Goal: Task Accomplishment & Management: Use online tool/utility

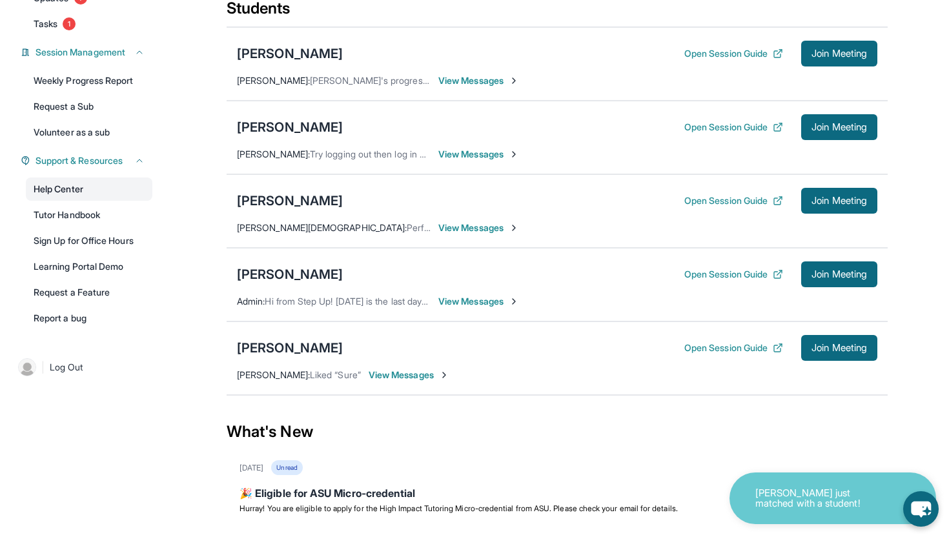
scroll to position [166, 0]
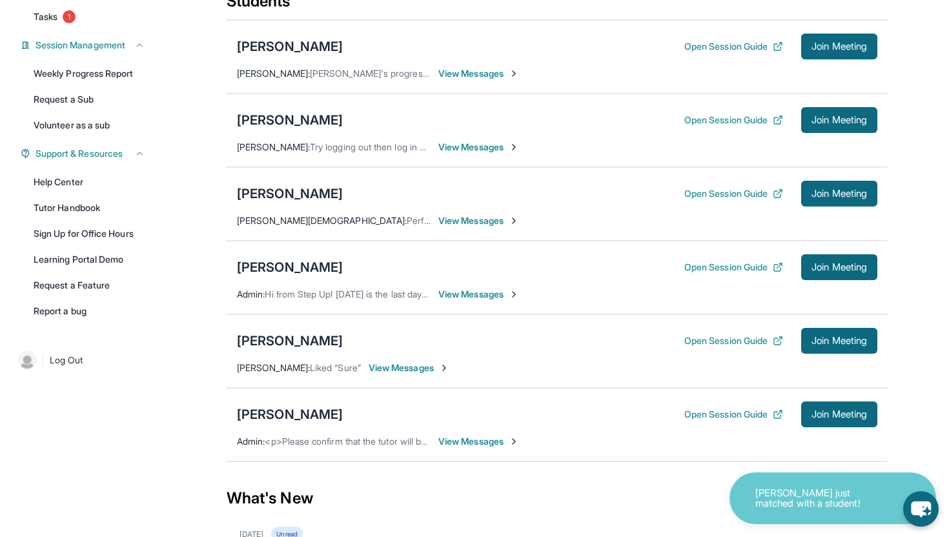
scroll to position [170, 0]
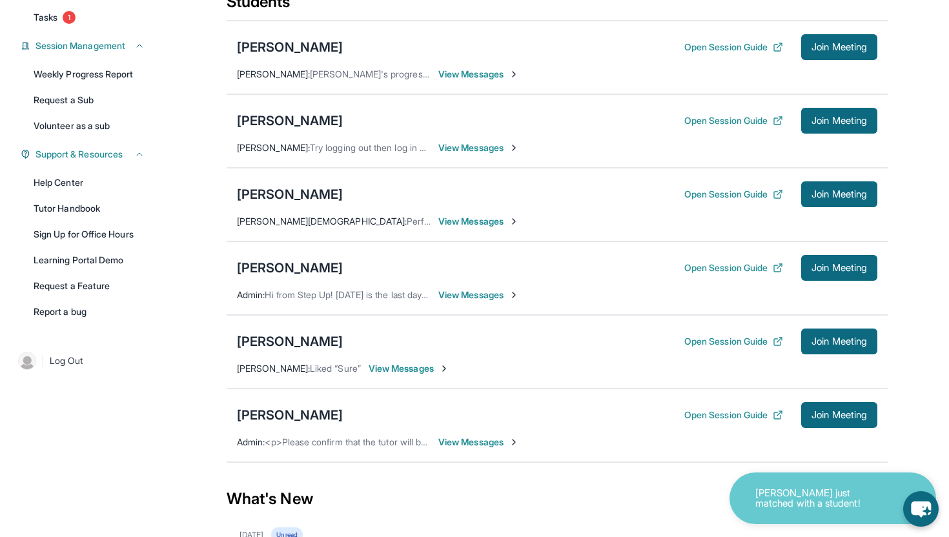
click at [477, 449] on span "View Messages" at bounding box center [479, 442] width 81 height 13
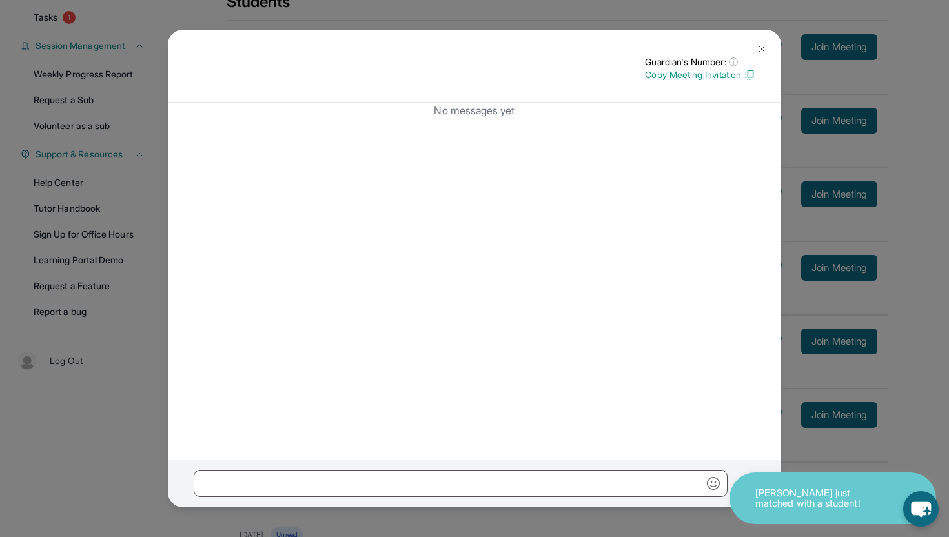
click at [760, 50] on img at bounding box center [762, 49] width 10 height 10
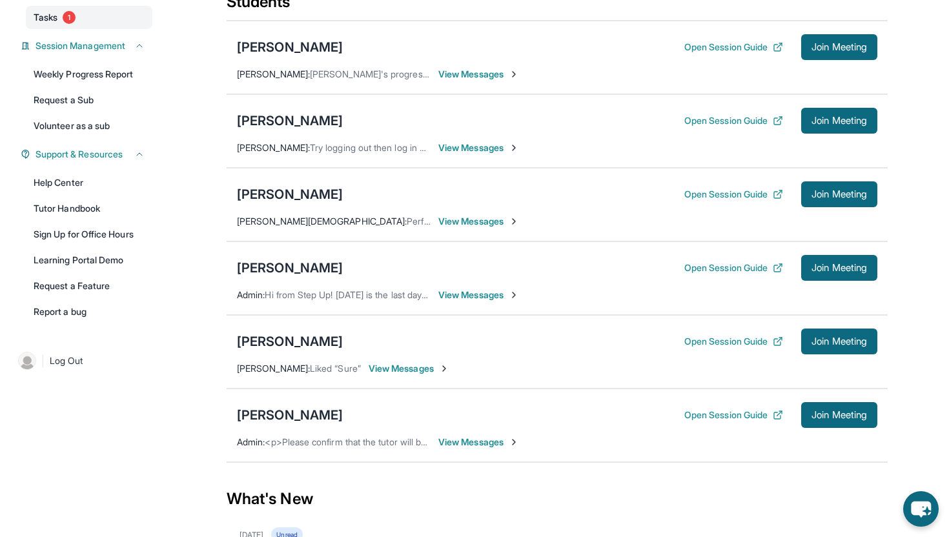
click at [54, 24] on span "Tasks" at bounding box center [46, 17] width 24 height 13
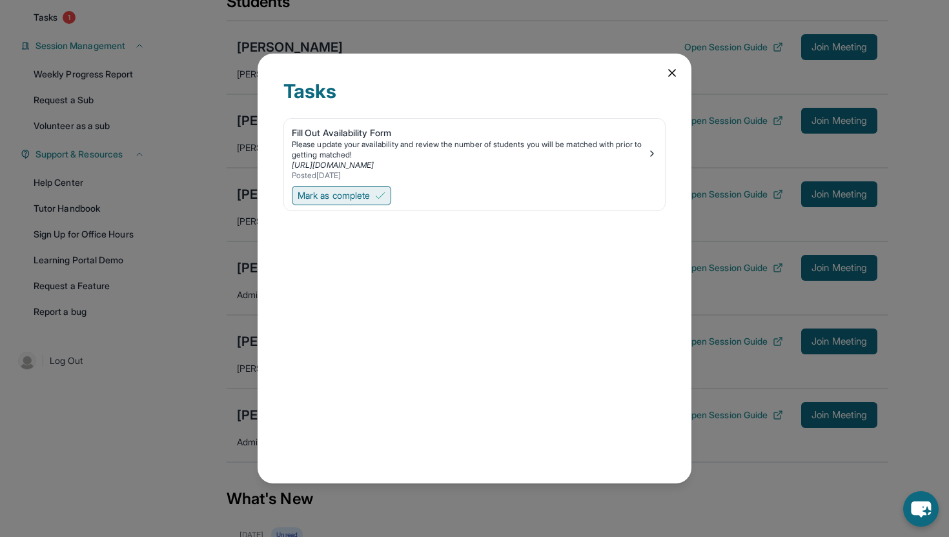
click at [353, 193] on span "Mark as complete" at bounding box center [334, 195] width 72 height 13
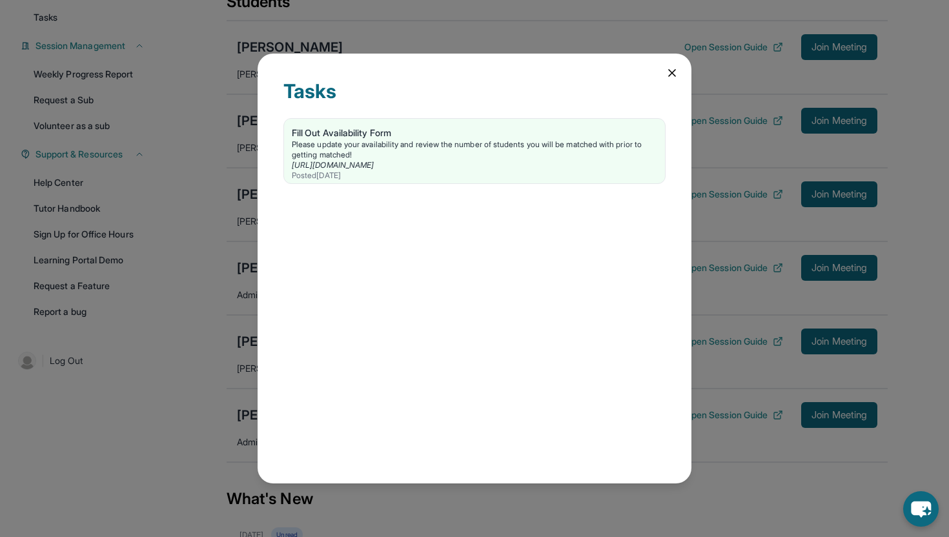
click at [672, 70] on icon at bounding box center [672, 73] width 13 height 13
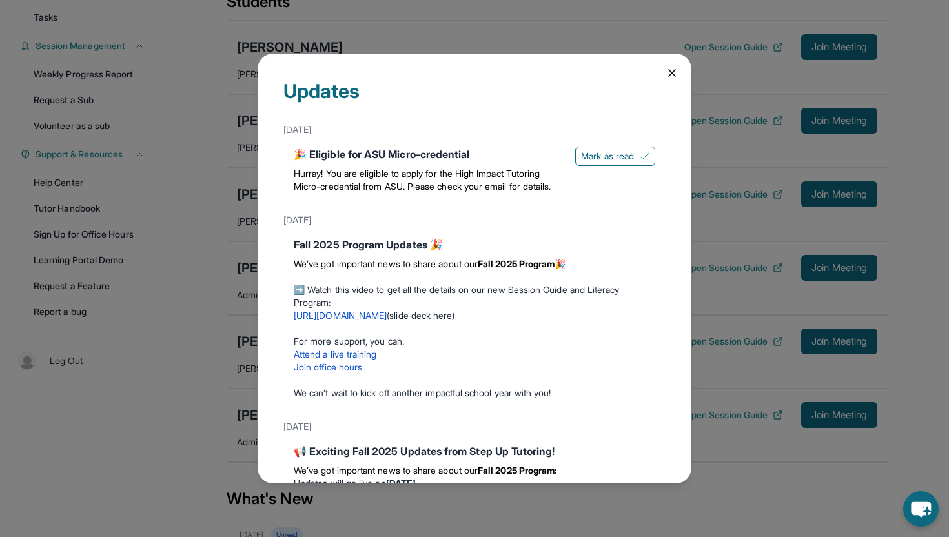
click at [683, 63] on div "Updates [DATE] 🎉 Eligible for ASU Micro-credential Hurray! You are eligible to …" at bounding box center [475, 269] width 434 height 430
